Goal: Task Accomplishment & Management: Complete application form

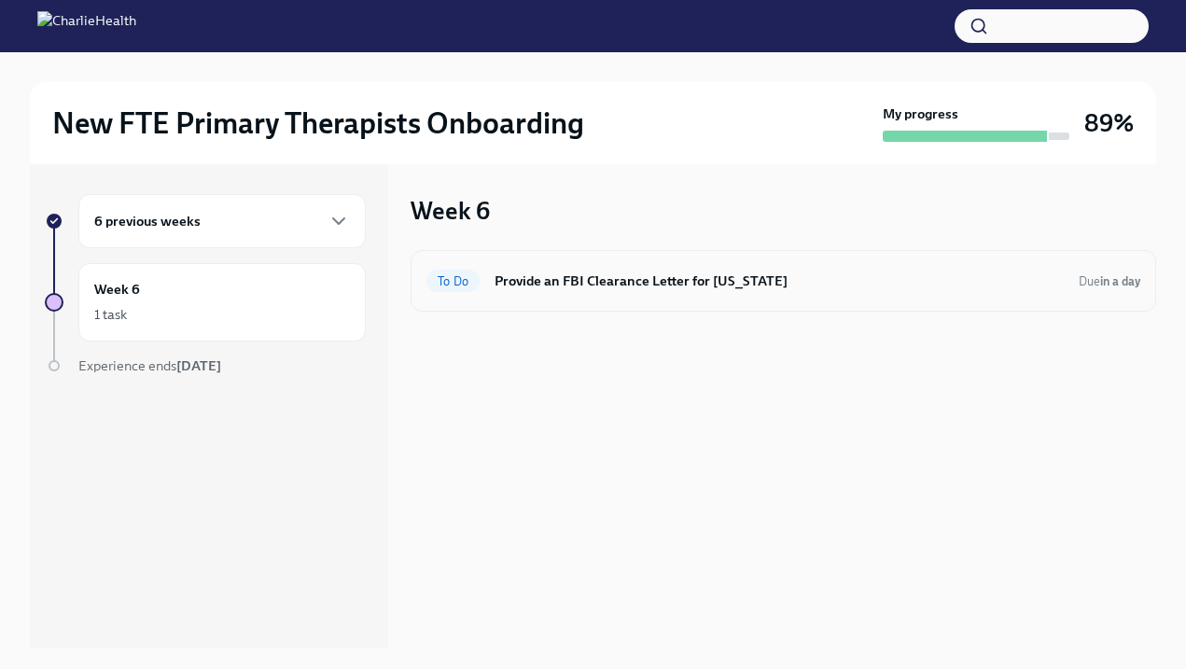
click at [631, 290] on h6 "Provide an FBI Clearance Letter for [US_STATE]" at bounding box center [779, 281] width 569 height 21
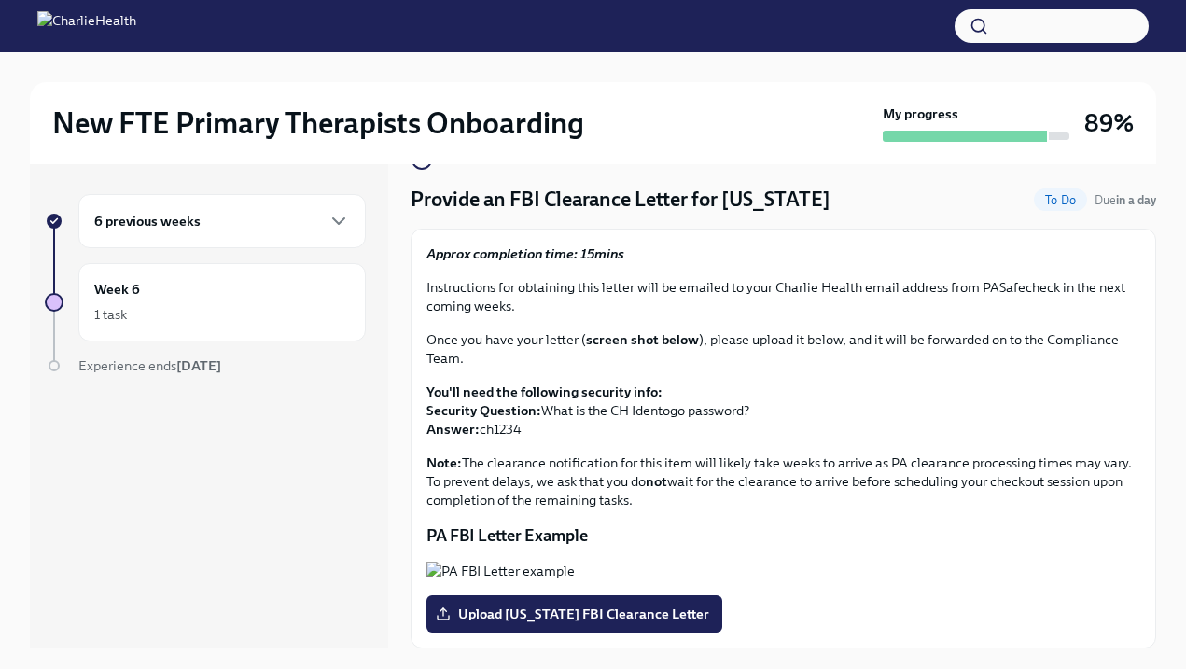
click at [314, 231] on div "6 previous weeks" at bounding box center [222, 221] width 256 height 22
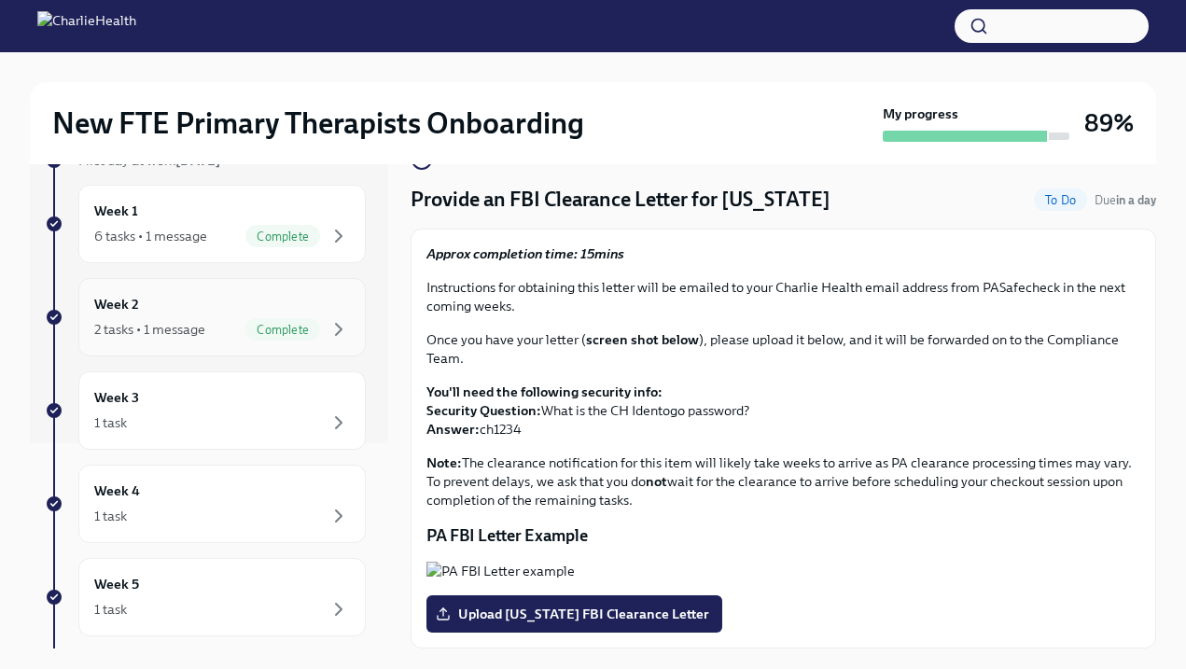
scroll to position [206, 0]
click at [337, 432] on icon "button" at bounding box center [339, 422] width 22 height 22
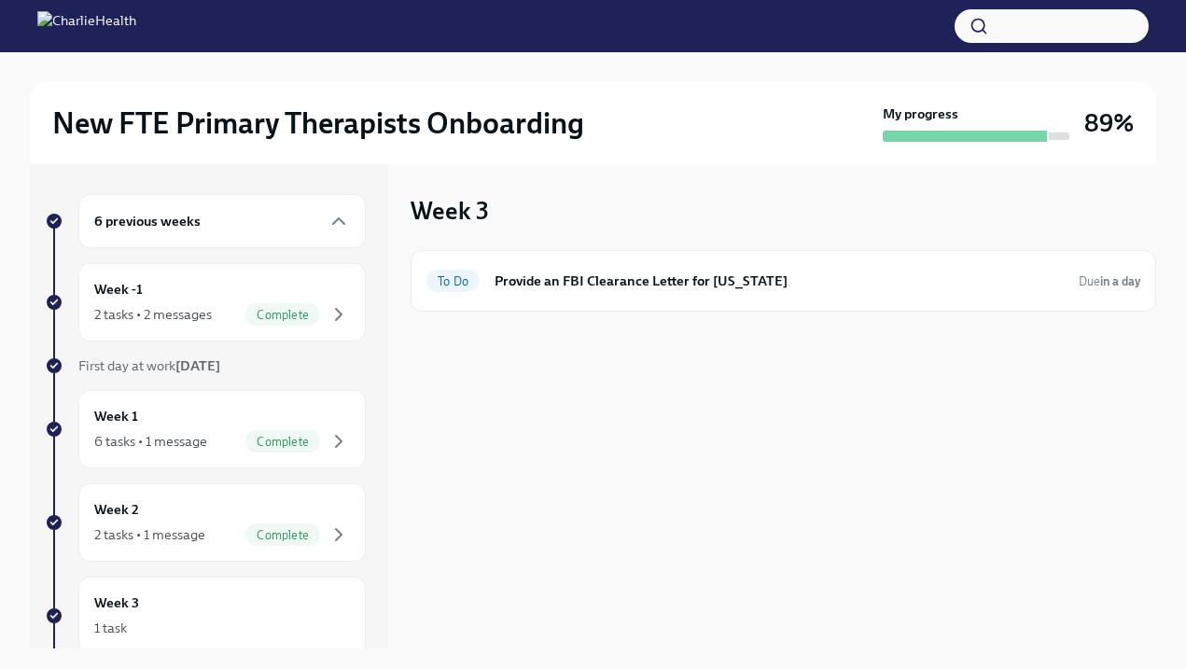
scroll to position [55, 0]
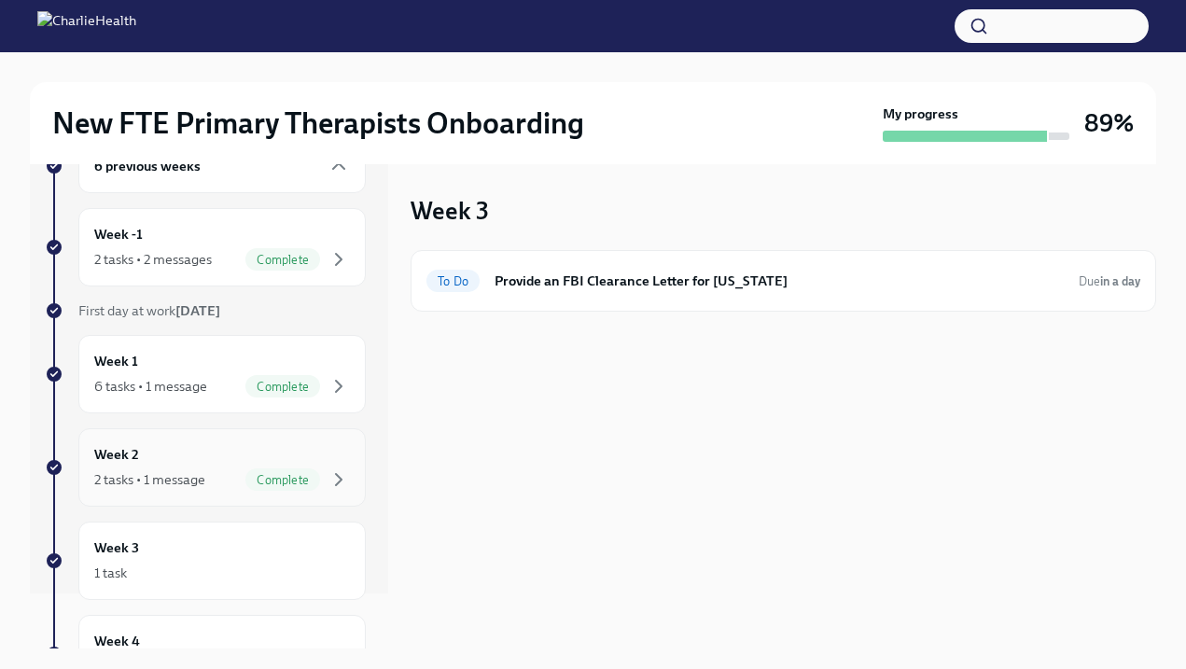
click at [341, 494] on div "Week 2 2 tasks • 1 message Complete" at bounding box center [221, 467] width 287 height 78
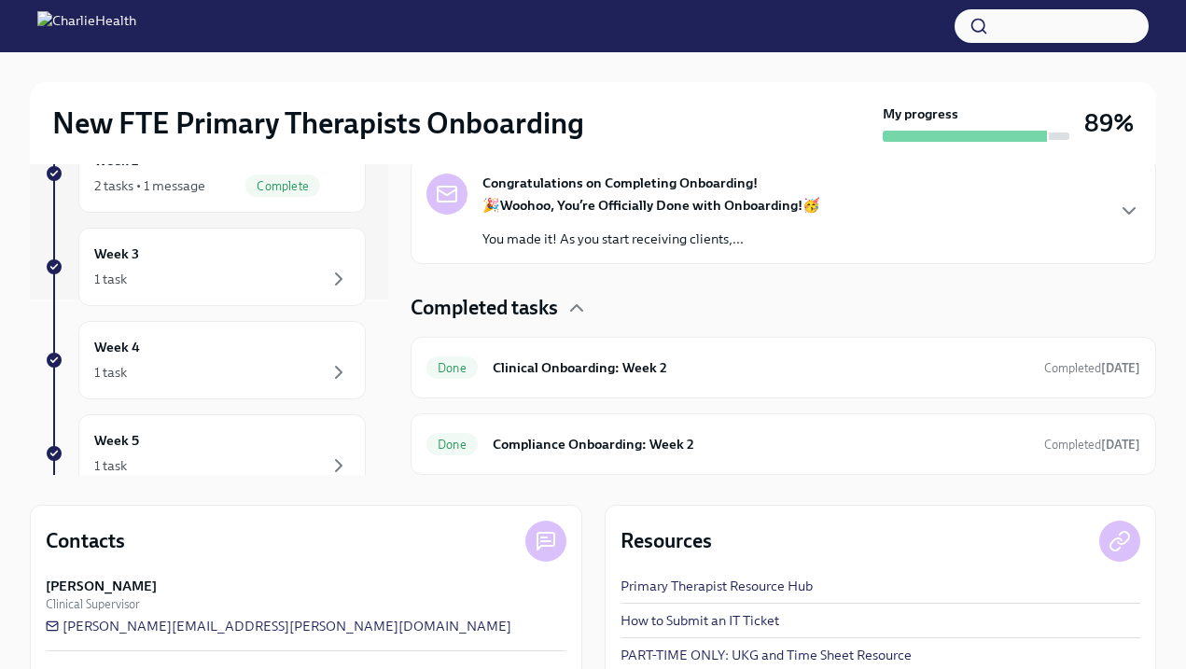
scroll to position [172, 0]
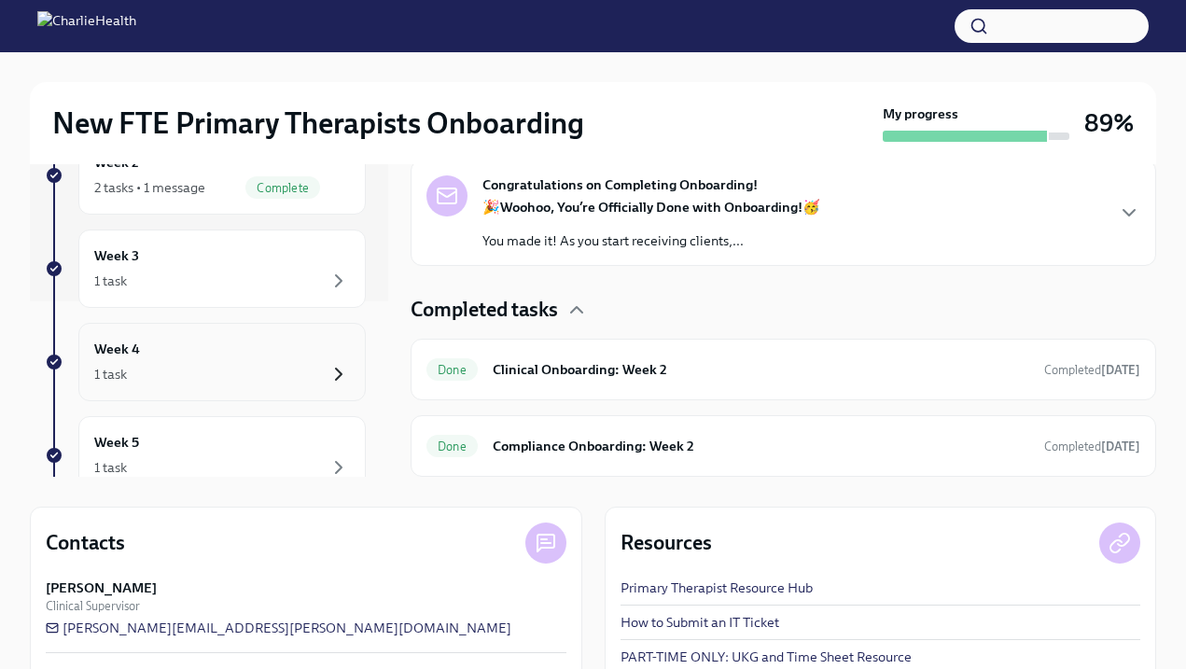
click at [345, 380] on icon "button" at bounding box center [339, 374] width 22 height 22
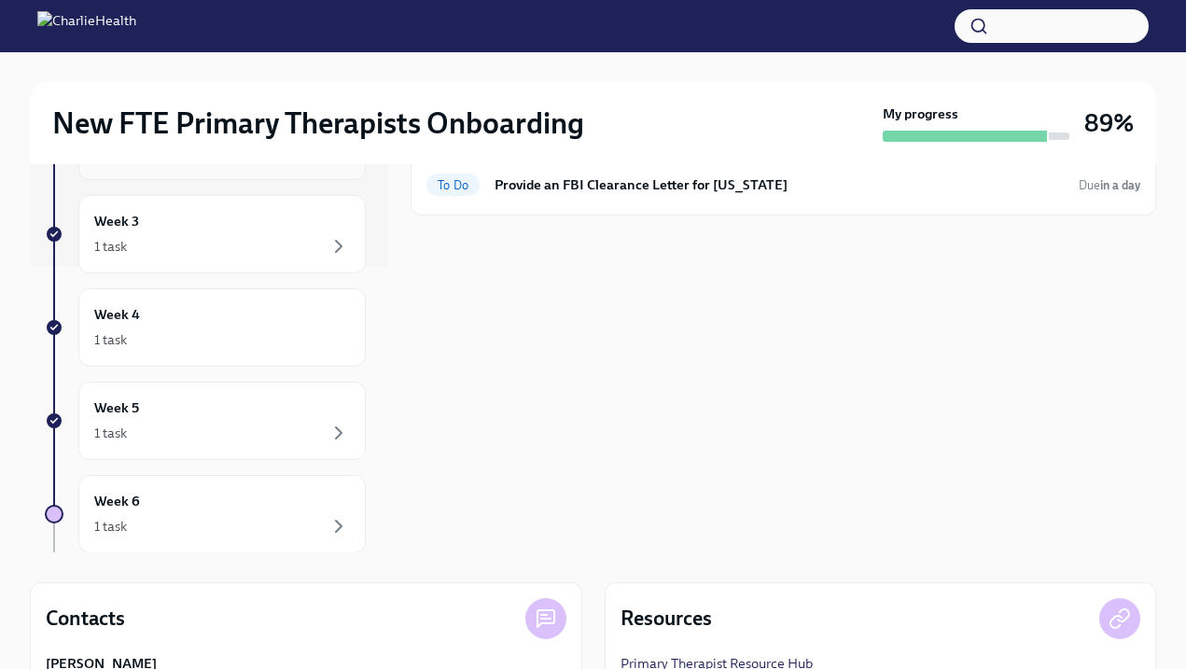
scroll to position [353, 0]
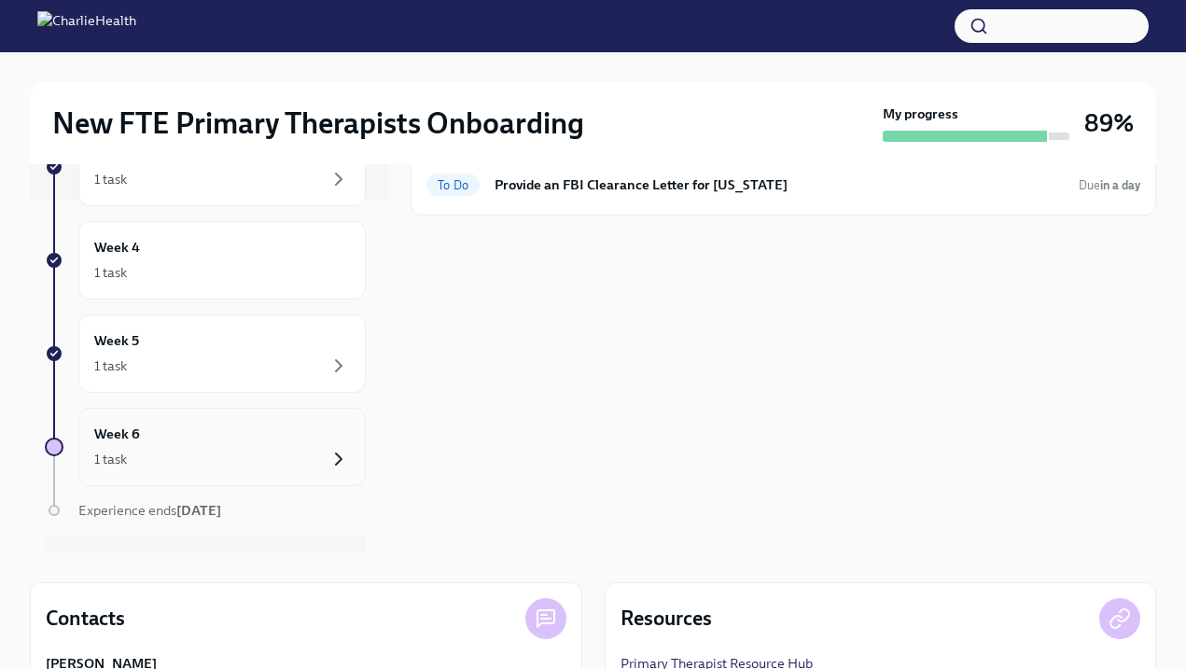
click at [329, 460] on icon "button" at bounding box center [339, 459] width 22 height 22
